Goal: Task Accomplishment & Management: Manage account settings

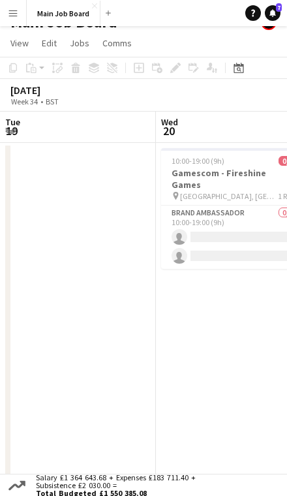
scroll to position [0, 393]
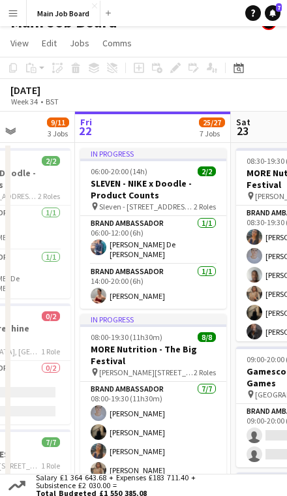
click at [251, 58] on app-toolbar "Copy Paste Paste Command V Paste with crew Command Shift V Paste linked Job [GE…" at bounding box center [143, 68] width 287 height 22
click at [246, 67] on div "Date picker" at bounding box center [239, 68] width 16 height 16
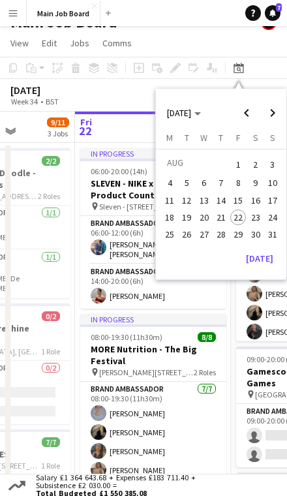
click at [267, 110] on span "Next month" at bounding box center [273, 113] width 26 height 26
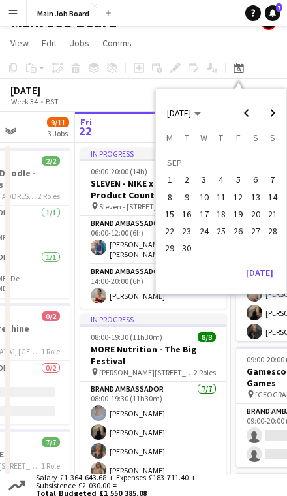
click at [270, 104] on span "Next month" at bounding box center [273, 113] width 26 height 26
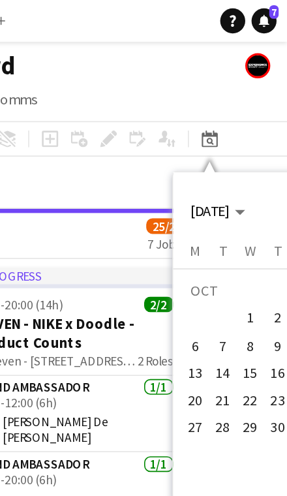
click at [257, 233] on span "15" at bounding box center [265, 233] width 16 height 16
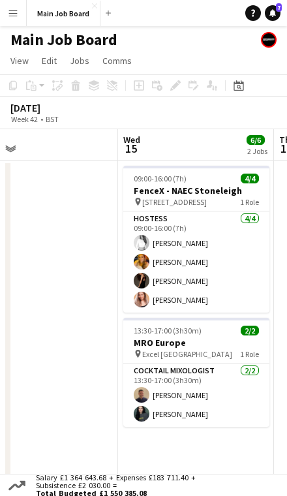
scroll to position [0, 351]
click at [185, 187] on h3 "FenceX - NAEC Stoneleigh" at bounding box center [196, 191] width 146 height 12
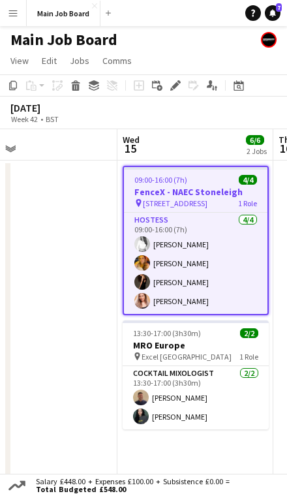
click at [182, 78] on div "Edit" at bounding box center [176, 86] width 16 height 16
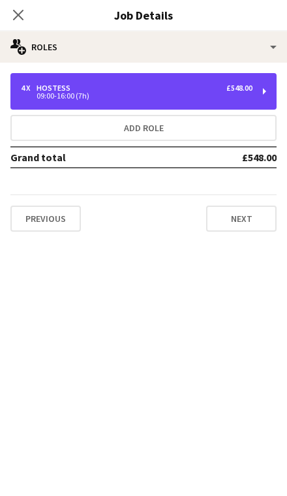
click at [162, 84] on div "4 x Hostess £548.00" at bounding box center [137, 88] width 232 height 9
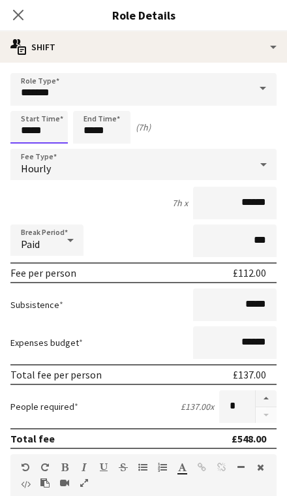
click at [41, 127] on input "*****" at bounding box center [38, 127] width 57 height 33
click at [27, 148] on div at bounding box center [26, 150] width 26 height 13
type input "*****"
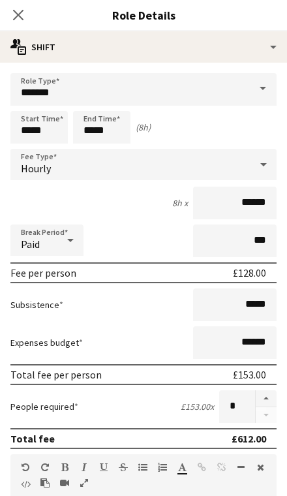
click at [25, 11] on app-icon "Close pop-in" at bounding box center [18, 15] width 16 height 16
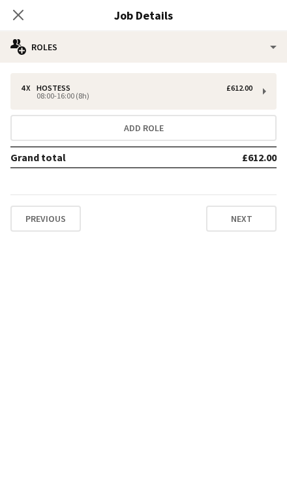
click at [24, 16] on icon "Close pop-in" at bounding box center [18, 15] width 10 height 10
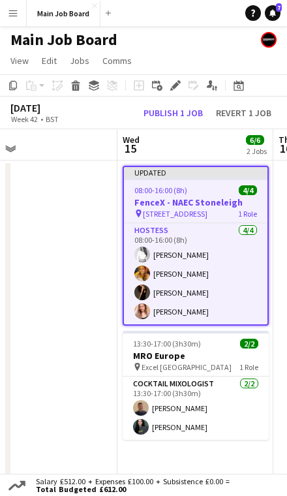
click at [168, 106] on button "Publish 1 job" at bounding box center [173, 113] width 70 height 14
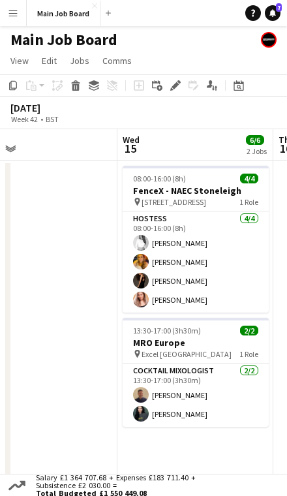
click at [233, 88] on div "Date picker" at bounding box center [239, 86] width 16 height 16
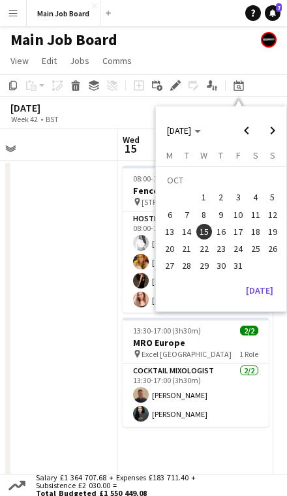
click at [265, 280] on button "[DATE]" at bounding box center [260, 290] width 38 height 21
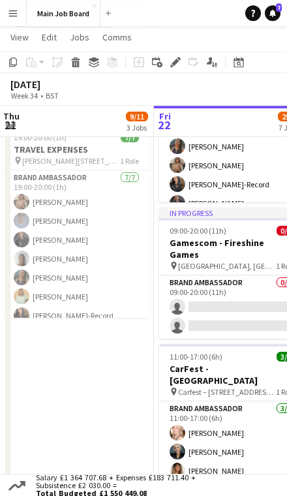
scroll to position [0, 323]
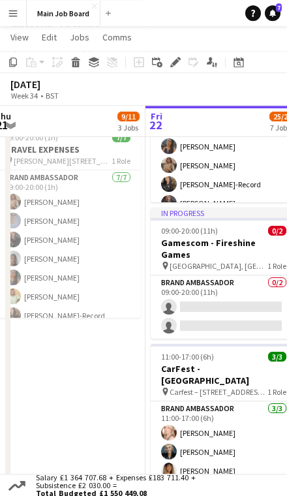
click at [224, 346] on app-job-card "11:00-17:00 (6h) 3/3 CarFest - [GEOGRAPHIC_DATA] pin Carfest – [GEOGRAPHIC_DATA…" at bounding box center [224, 414] width 146 height 140
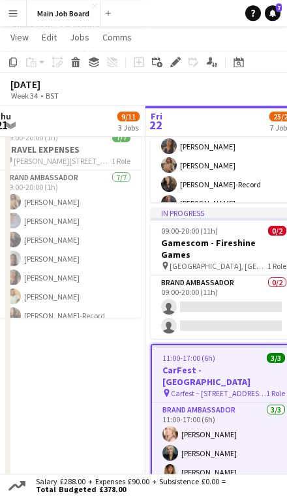
scroll to position [323, 0]
click at [177, 60] on icon at bounding box center [175, 62] width 7 height 7
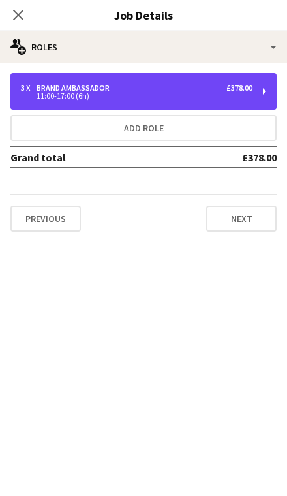
click at [188, 80] on div "3 x Brand Ambassador £378.00 11:00-17:00 (6h)" at bounding box center [143, 91] width 266 height 37
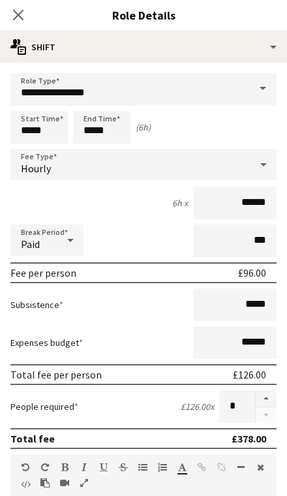
click at [33, 270] on app-date-cell "06:00-20:00 (14h) 2/2 SLEVEN - NIKE x Doodle - Product Counts pin Sleven - 78-7…" at bounding box center [68, 492] width 156 height 1163
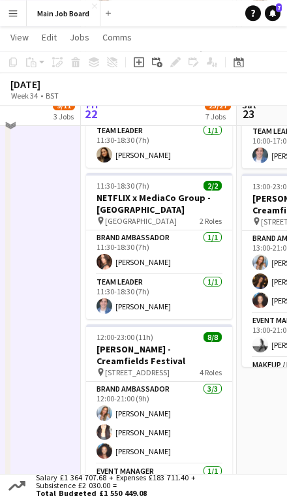
scroll to position [796, 0]
